Goal: Information Seeking & Learning: Learn about a topic

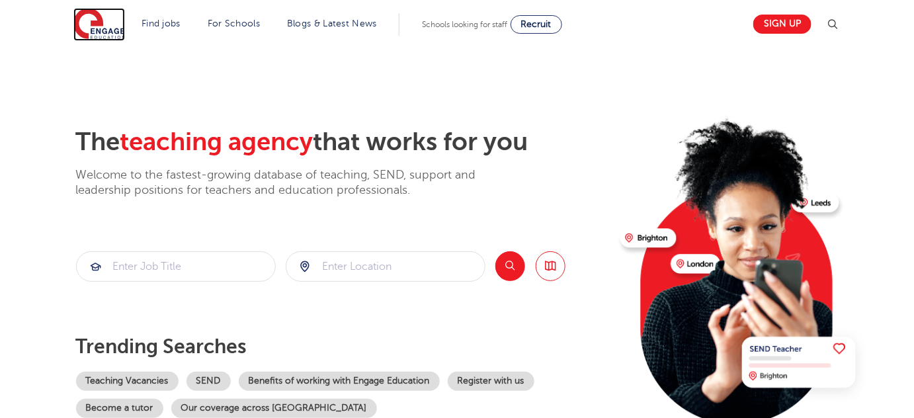
click at [95, 22] on img at bounding box center [99, 24] width 52 height 33
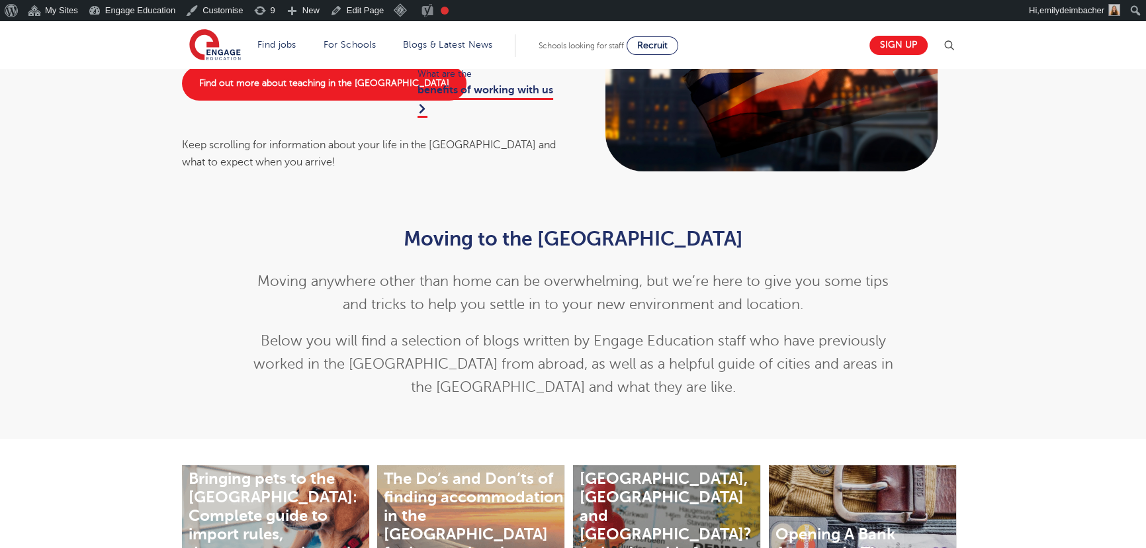
scroll to position [180, 0]
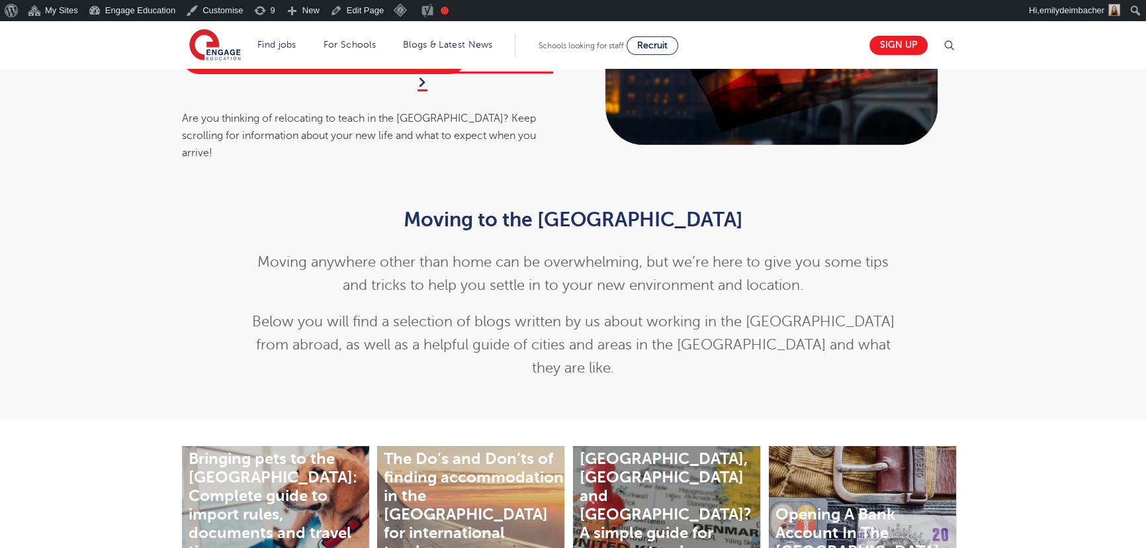
scroll to position [120, 0]
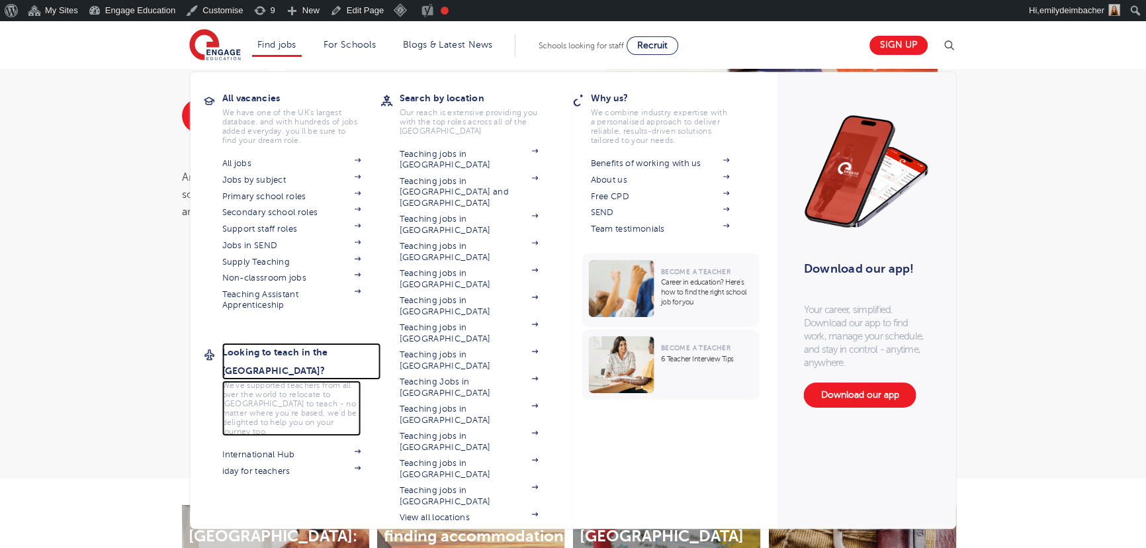
click at [265, 345] on h3 "Looking to teach in the [GEOGRAPHIC_DATA]?" at bounding box center [301, 361] width 159 height 37
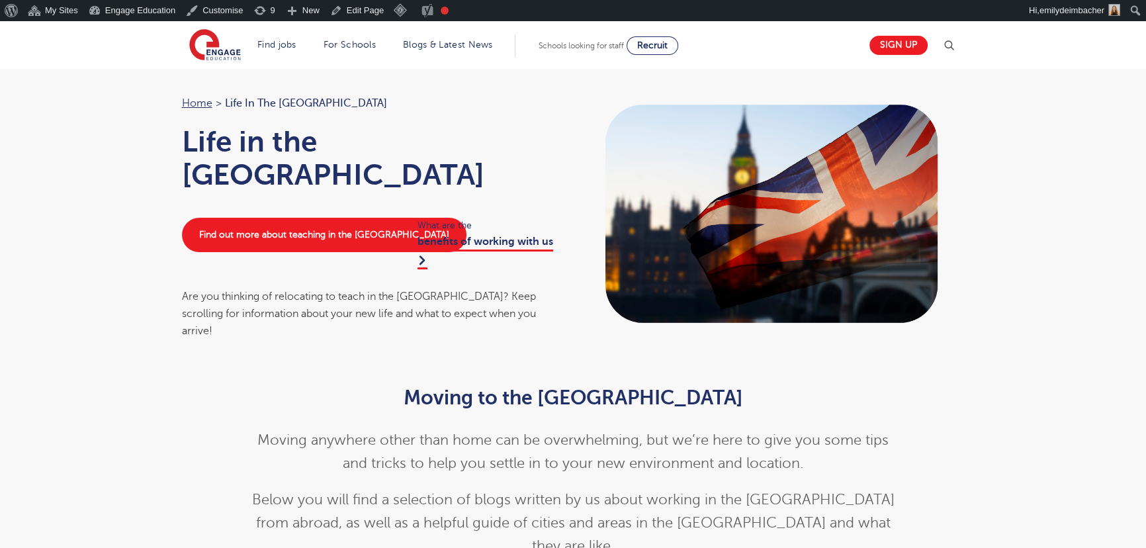
scroll to position [0, 0]
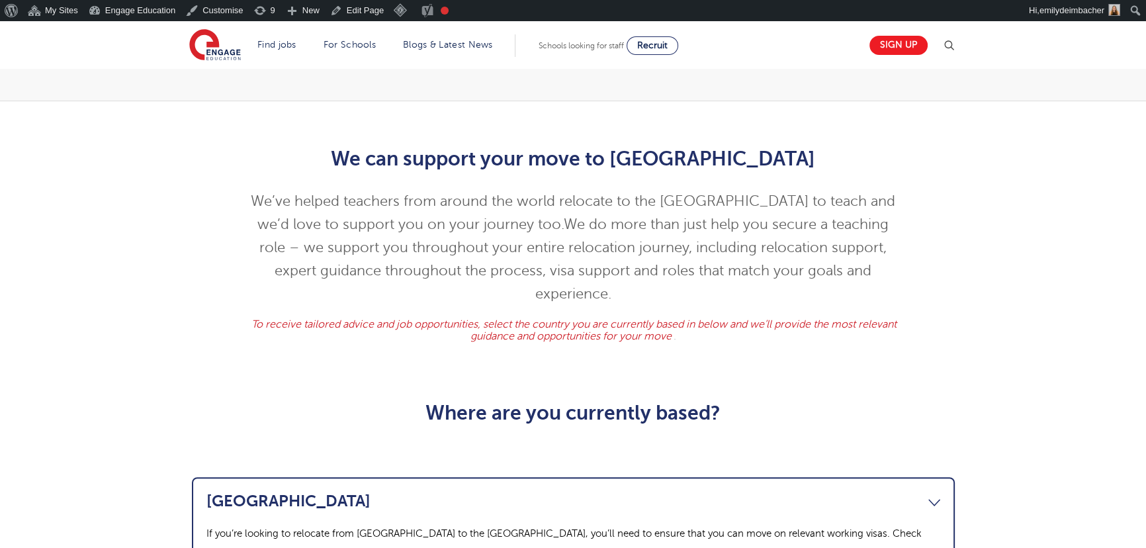
scroll to position [361, 0]
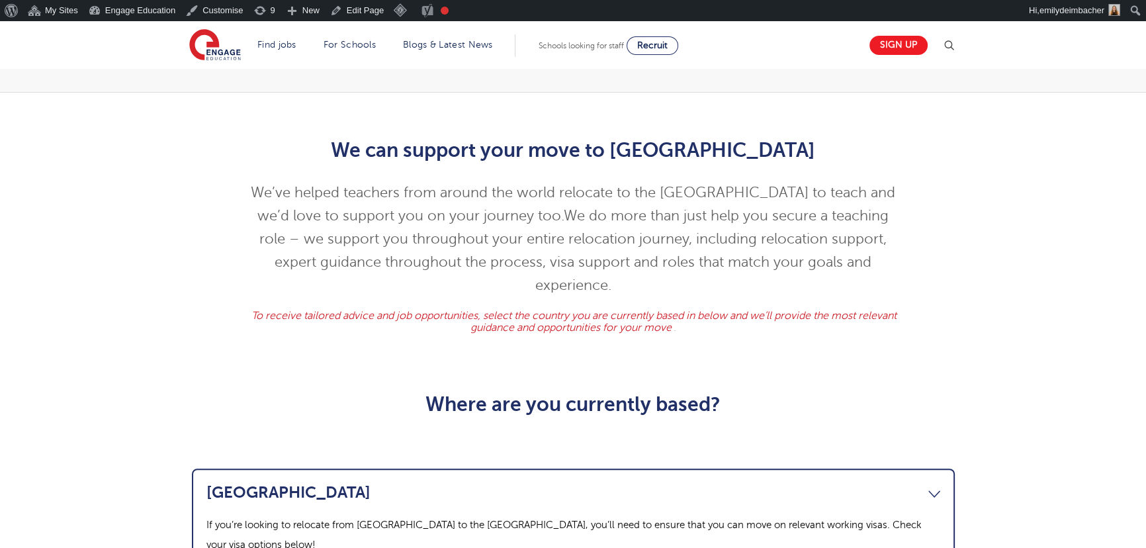
click at [332, 310] on span "To receive tailored advice and job opportunities, select the country you are cu…" at bounding box center [573, 322] width 645 height 24
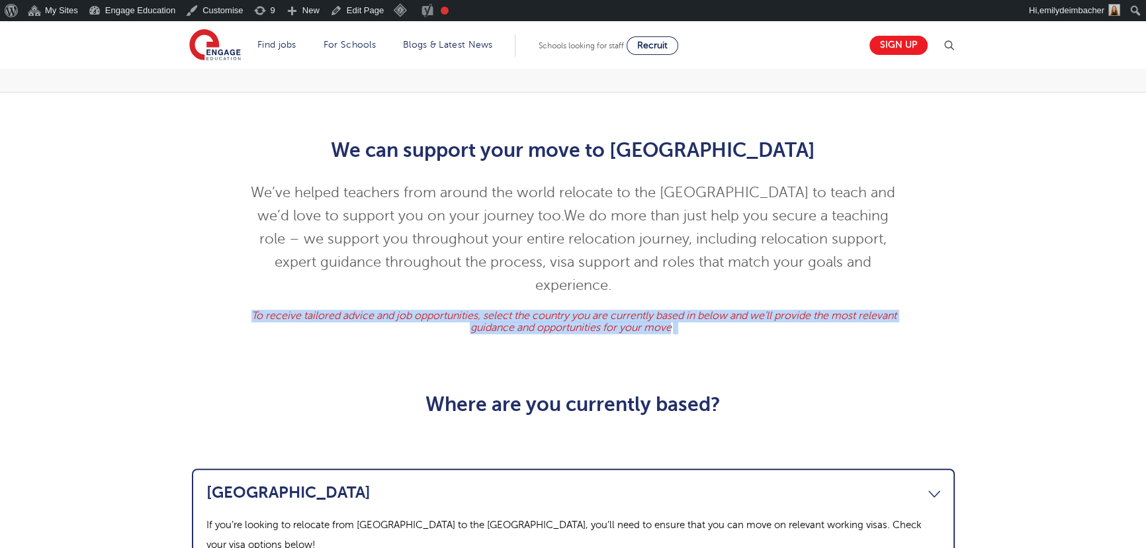
click at [332, 310] on span "To receive tailored advice and job opportunities, select the country you are cu…" at bounding box center [573, 322] width 645 height 24
click at [191, 296] on div "We can support your move to the UK We’ve helped teachers from around the world …" at bounding box center [573, 233] width 802 height 228
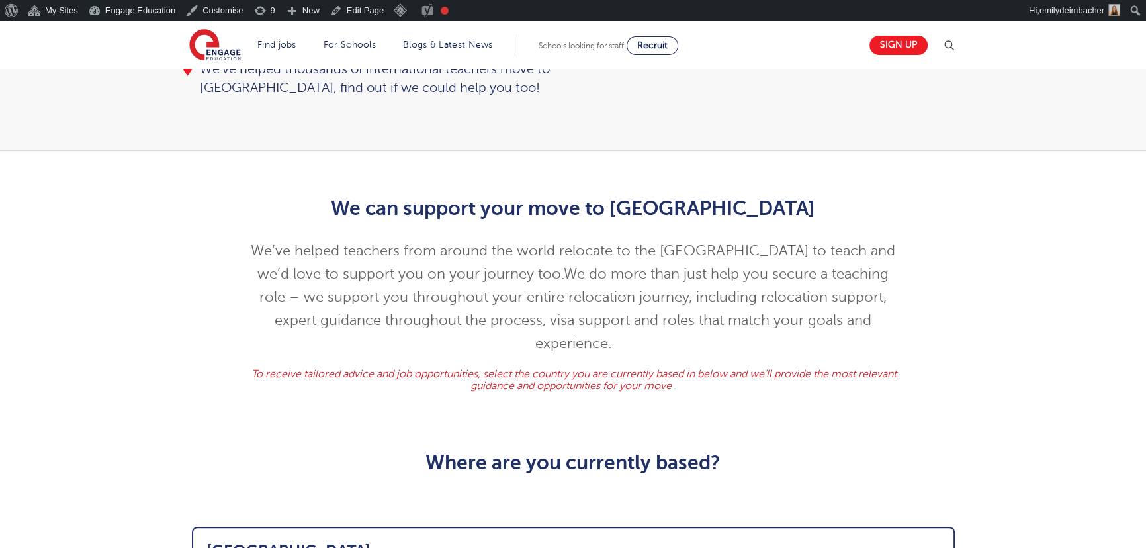
scroll to position [300, 0]
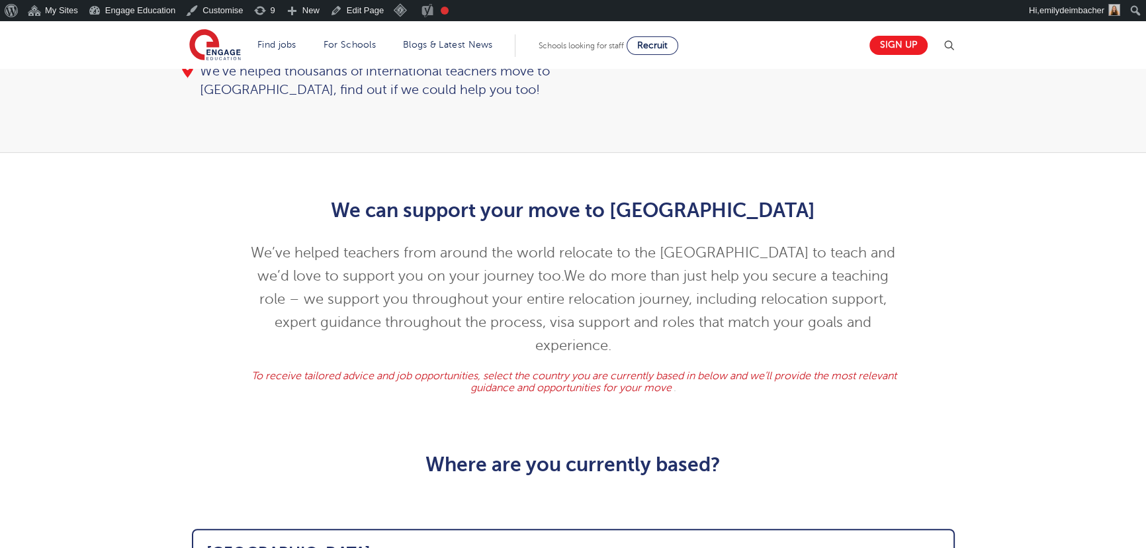
click at [441, 370] on span "To receive tailored advice and job opportunities, select the country you are cu…" at bounding box center [573, 382] width 645 height 24
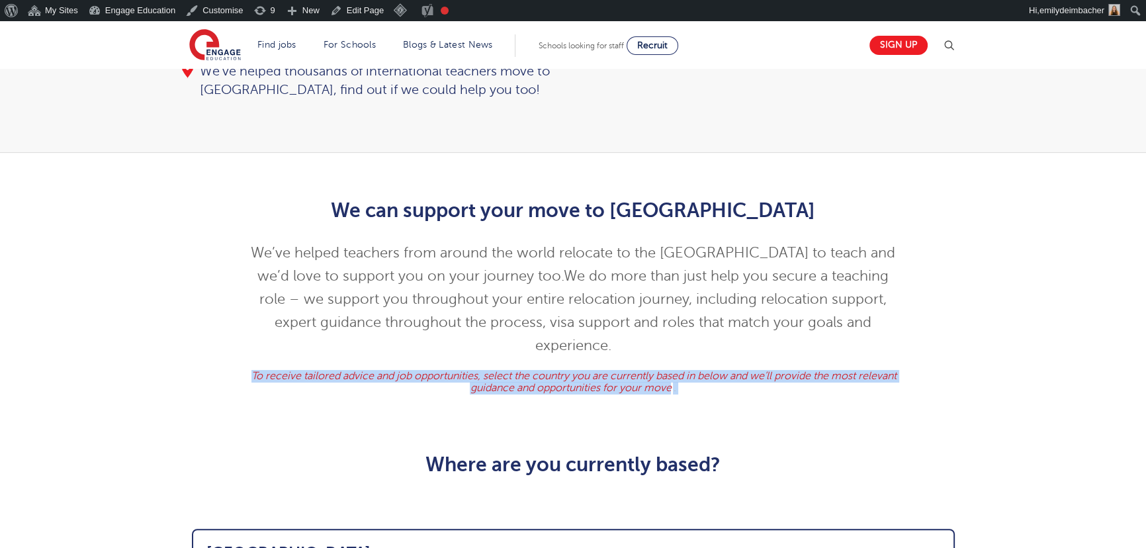
click at [441, 370] on span "To receive tailored advice and job opportunities, select the country you are cu…" at bounding box center [573, 382] width 645 height 24
click at [503, 370] on span "To receive tailored advice and job opportunities, select the country you are cu…" at bounding box center [573, 382] width 645 height 24
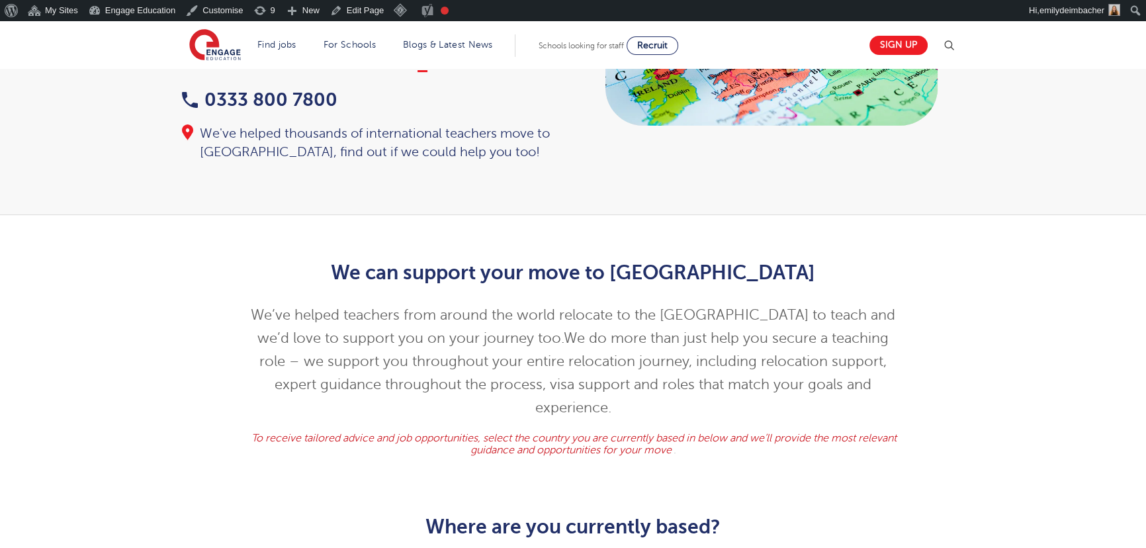
scroll to position [240, 0]
